Goal: Task Accomplishment & Management: Manage account settings

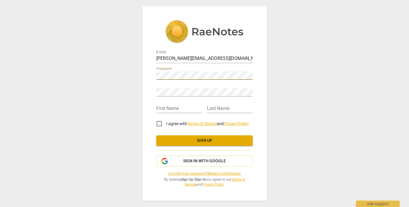
click at [162, 126] on input "I agree with Terms of Service and Privacy Policy" at bounding box center [159, 123] width 14 height 14
checkbox input "true"
click at [220, 141] on span "Sign up" at bounding box center [204, 141] width 87 height 6
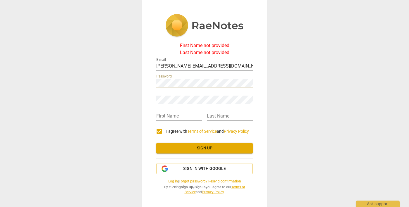
click at [223, 149] on span "Sign up" at bounding box center [204, 148] width 87 height 6
click at [185, 114] on input "text" at bounding box center [179, 116] width 46 height 8
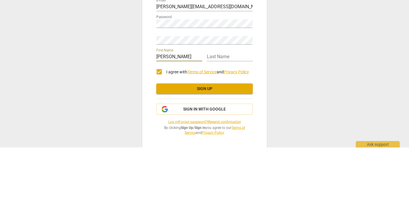
type input "[PERSON_NAME]"
click at [224, 114] on input "text" at bounding box center [230, 116] width 46 height 8
type input "[PERSON_NAME]"
click at [216, 150] on span "Sign up" at bounding box center [204, 148] width 87 height 6
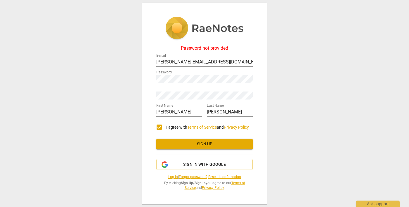
click at [206, 146] on span "Sign up" at bounding box center [204, 144] width 87 height 6
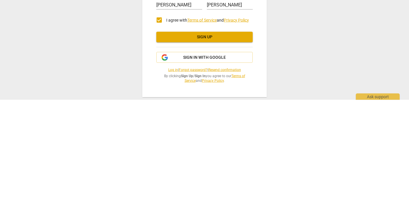
click at [216, 143] on span "Sign up" at bounding box center [204, 144] width 87 height 6
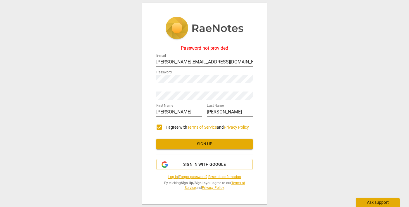
click at [382, 203] on div "Ask support" at bounding box center [378, 201] width 44 height 9
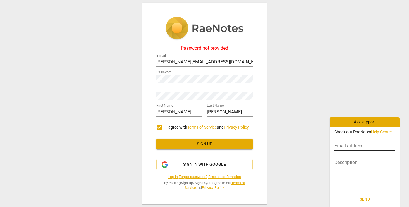
click at [363, 144] on input "text" at bounding box center [364, 146] width 61 height 8
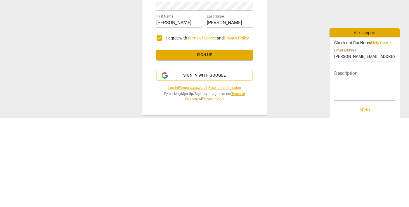
type input "[PERSON_NAME][EMAIL_ADDRESS][DOMAIN_NAME]"
click at [356, 163] on textarea at bounding box center [364, 174] width 61 height 28
click at [287, 156] on div "Password not provided E-mail [PERSON_NAME][EMAIL_ADDRESS][DOMAIN_NAME] Password…" at bounding box center [204, 103] width 409 height 207
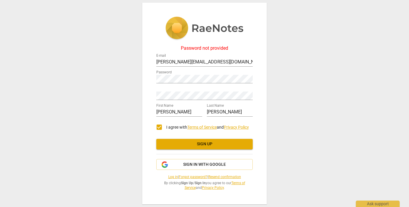
click at [197, 177] on link "Forgot password?" at bounding box center [193, 177] width 29 height 4
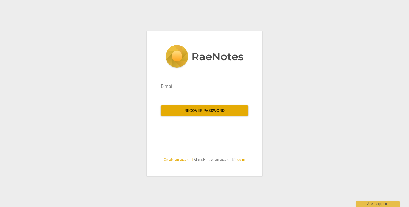
click at [204, 84] on input "email" at bounding box center [205, 86] width 88 height 9
click at [216, 113] on span "Recover password" at bounding box center [204, 111] width 78 height 6
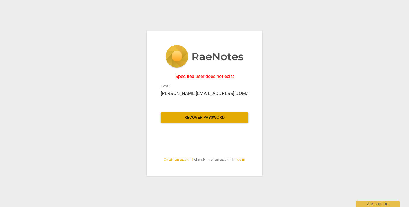
click at [226, 112] on button "Recover password" at bounding box center [205, 117] width 88 height 11
click at [215, 116] on span "Recover password" at bounding box center [204, 117] width 78 height 6
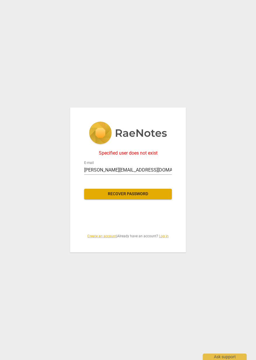
click at [155, 191] on span "Recover password" at bounding box center [128, 194] width 78 height 6
click at [152, 168] on input "[PERSON_NAME][EMAIL_ADDRESS][DOMAIN_NAME]" at bounding box center [128, 169] width 88 height 9
type input "[EMAIL_ADDRESS][DOMAIN_NAME]"
click at [143, 192] on span "Recover password" at bounding box center [128, 194] width 78 height 6
